Goal: Information Seeking & Learning: Learn about a topic

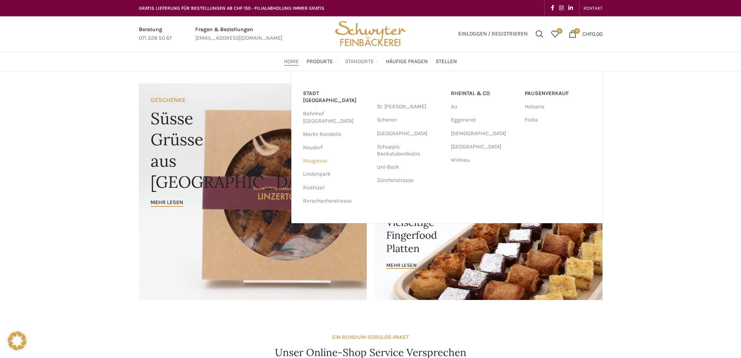
click at [320, 154] on link "Neugasse" at bounding box center [336, 160] width 66 height 13
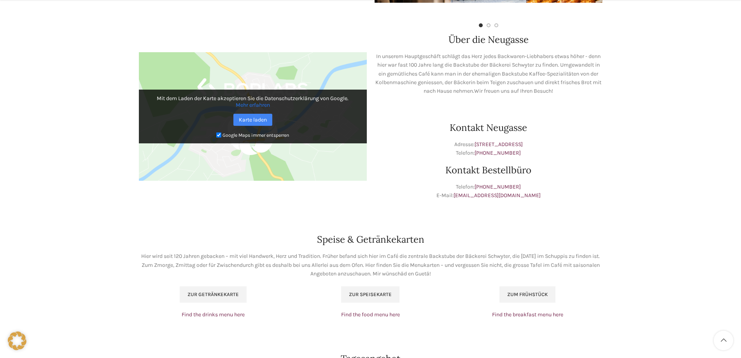
scroll to position [350, 0]
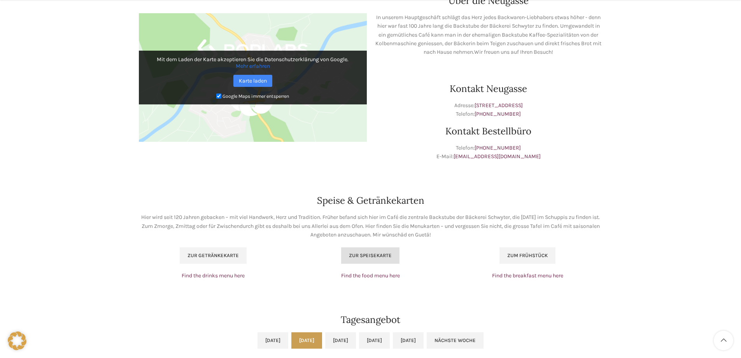
click at [360, 255] on span "Zur Speisekarte" at bounding box center [370, 255] width 43 height 6
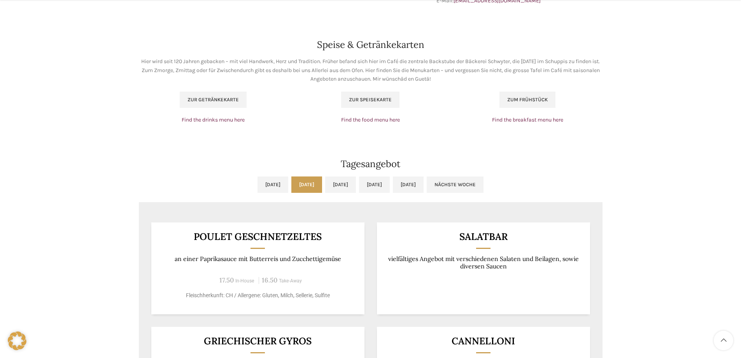
scroll to position [545, 0]
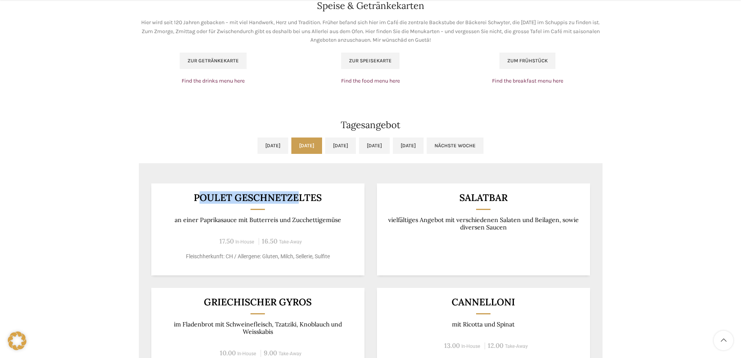
drag, startPoint x: 198, startPoint y: 198, endPoint x: 297, endPoint y: 203, distance: 99.4
click at [297, 202] on h3 "Poulet Geschnetzeltes" at bounding box center [258, 198] width 194 height 10
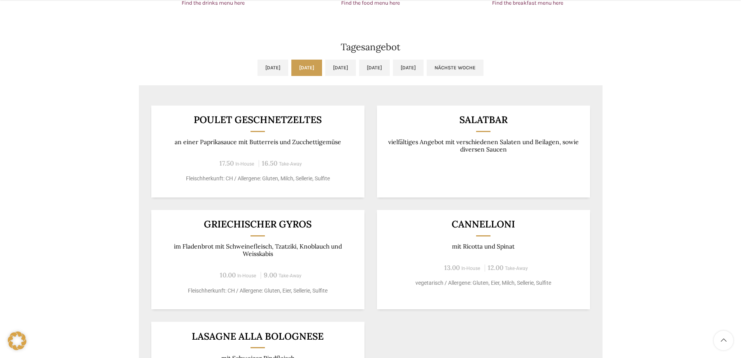
drag, startPoint x: 216, startPoint y: 226, endPoint x: 315, endPoint y: 235, distance: 99.7
click at [315, 235] on div "Griechischer Gyros im Fladenbrot mit Schweinefleisch, Tzatziki, Knoblauch und W…" at bounding box center [257, 259] width 213 height 99
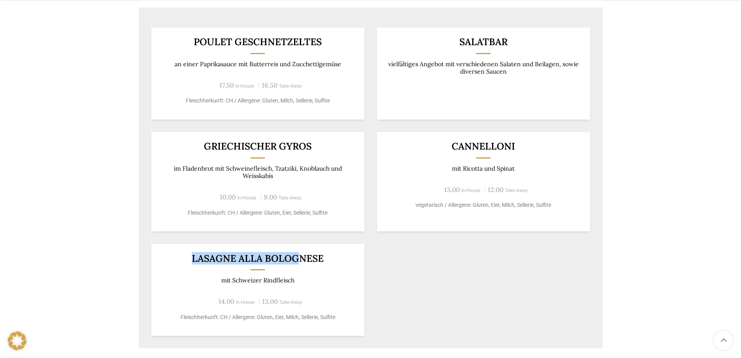
drag, startPoint x: 177, startPoint y: 261, endPoint x: 302, endPoint y: 258, distance: 125.0
click at [303, 258] on h3 "Lasagne alla Bolognese" at bounding box center [258, 258] width 194 height 10
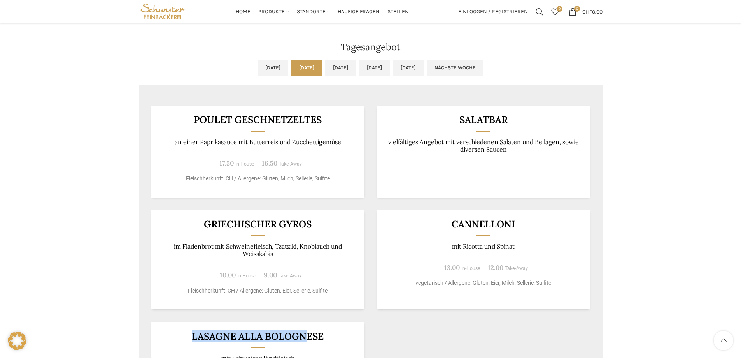
scroll to position [584, 0]
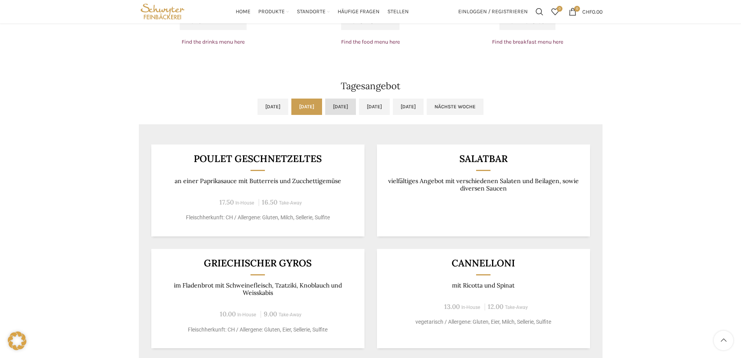
click at [351, 106] on link "[DATE]" at bounding box center [340, 106] width 31 height 16
click at [384, 105] on link "[DATE]" at bounding box center [374, 106] width 31 height 16
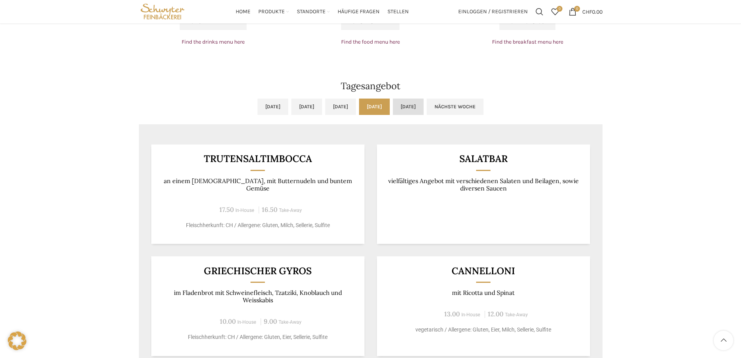
click at [424, 105] on link "[DATE]" at bounding box center [408, 106] width 31 height 16
click at [484, 105] on link "Nächste Woche" at bounding box center [455, 106] width 57 height 16
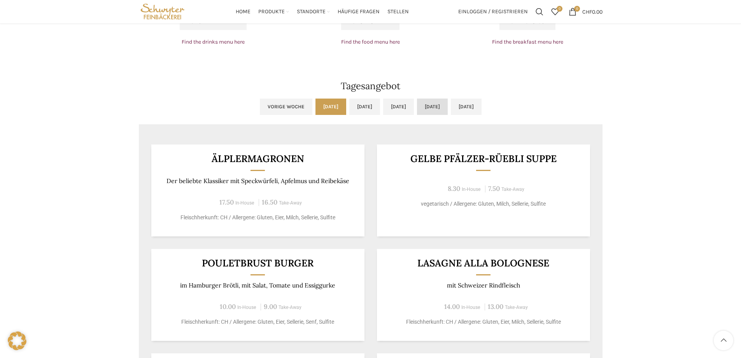
click at [448, 108] on link "[DATE]" at bounding box center [432, 106] width 31 height 16
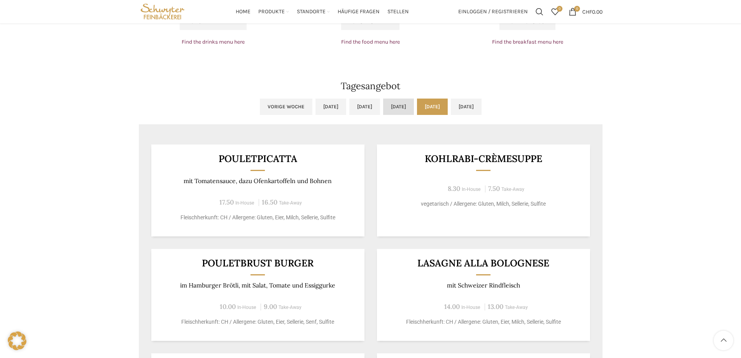
click at [394, 104] on link "[DATE]" at bounding box center [398, 106] width 31 height 16
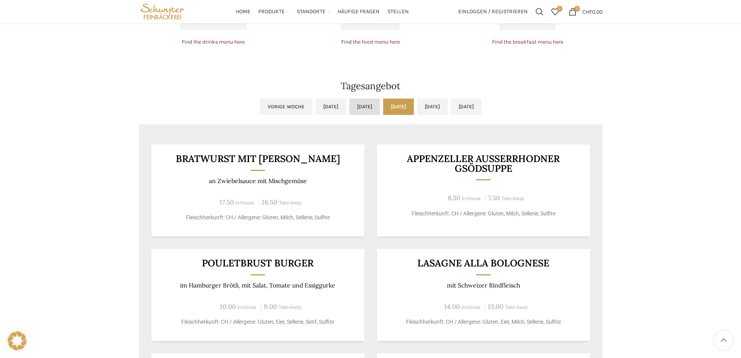
click at [350, 108] on link "[DATE]" at bounding box center [365, 106] width 31 height 16
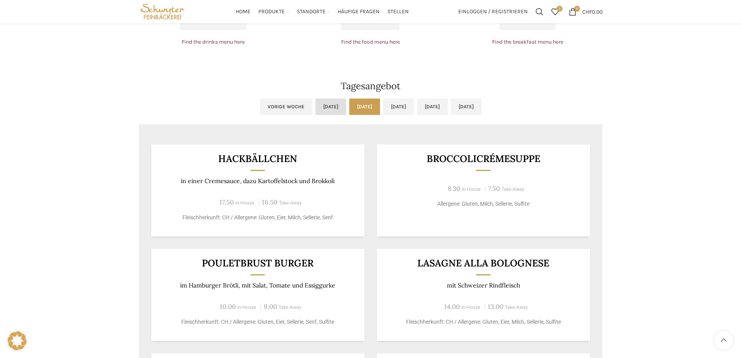
click at [316, 107] on link "[DATE]" at bounding box center [331, 106] width 31 height 16
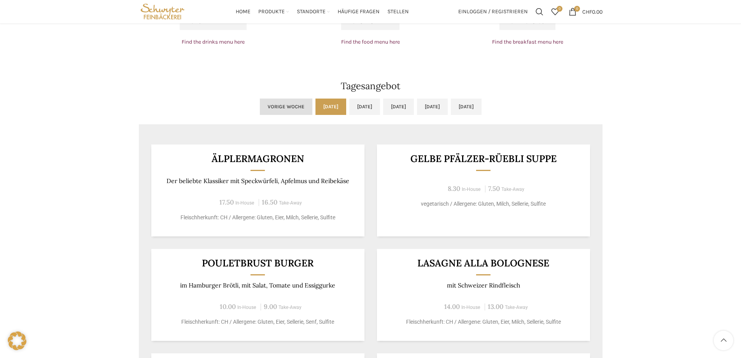
click at [260, 107] on link "Vorige Woche" at bounding box center [286, 106] width 53 height 16
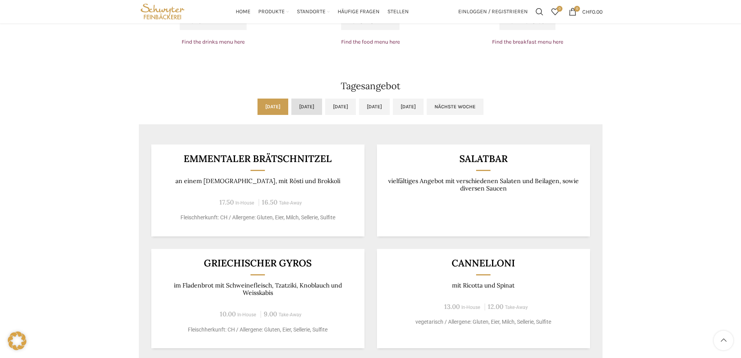
click at [300, 106] on link "[DATE]" at bounding box center [307, 106] width 31 height 16
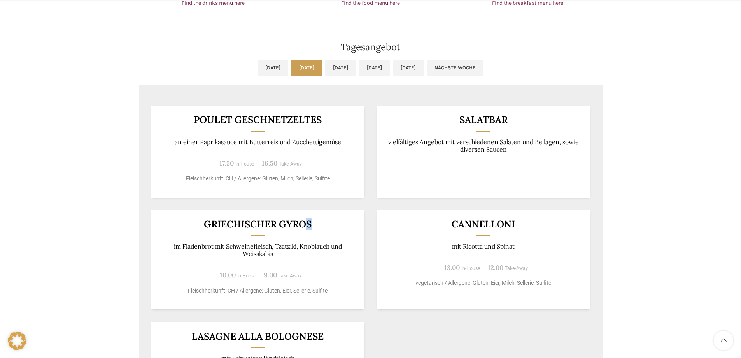
drag, startPoint x: 309, startPoint y: 219, endPoint x: 315, endPoint y: 225, distance: 8.3
click at [314, 223] on div "Griechischer Gyros im Fladenbrot mit Schweinefleisch, Tzatziki, Knoblauch und W…" at bounding box center [257, 259] width 213 height 99
click at [313, 228] on h3 "Griechischer Gyros" at bounding box center [258, 224] width 194 height 10
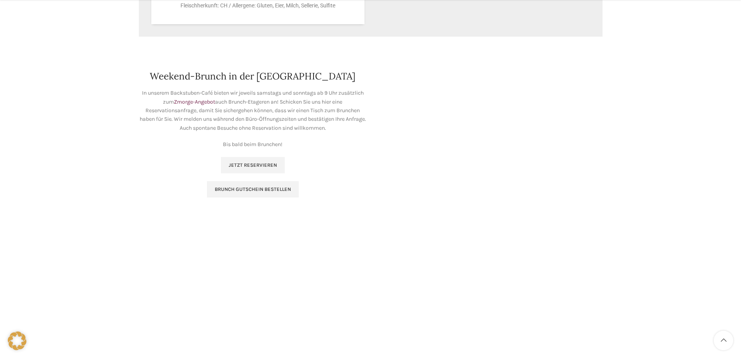
scroll to position [1051, 0]
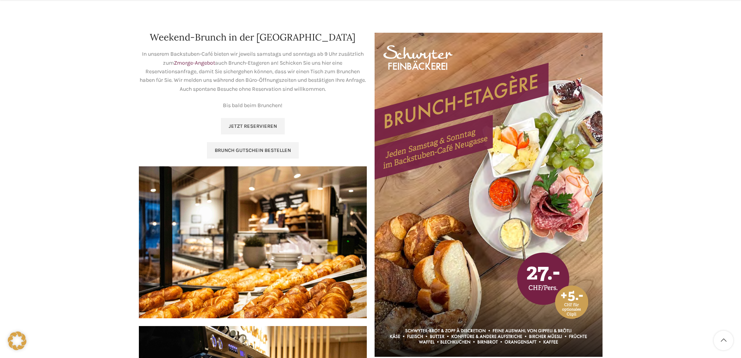
click at [481, 173] on img at bounding box center [489, 194] width 228 height 323
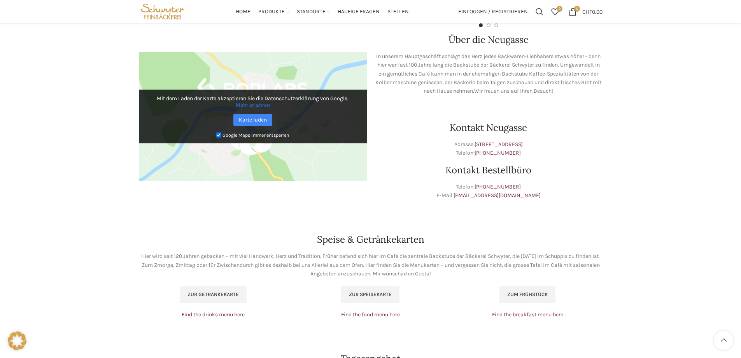
scroll to position [272, 0]
